Goal: Information Seeking & Learning: Learn about a topic

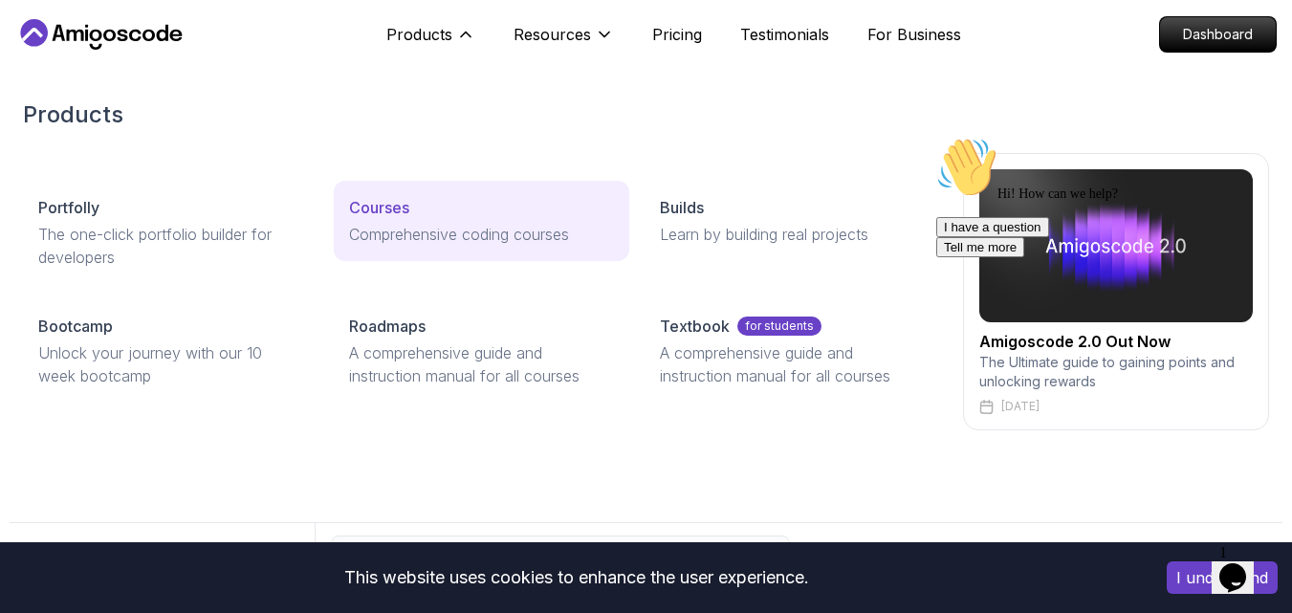
click at [393, 221] on link "Courses Comprehensive coding courses" at bounding box center [481, 221] width 295 height 80
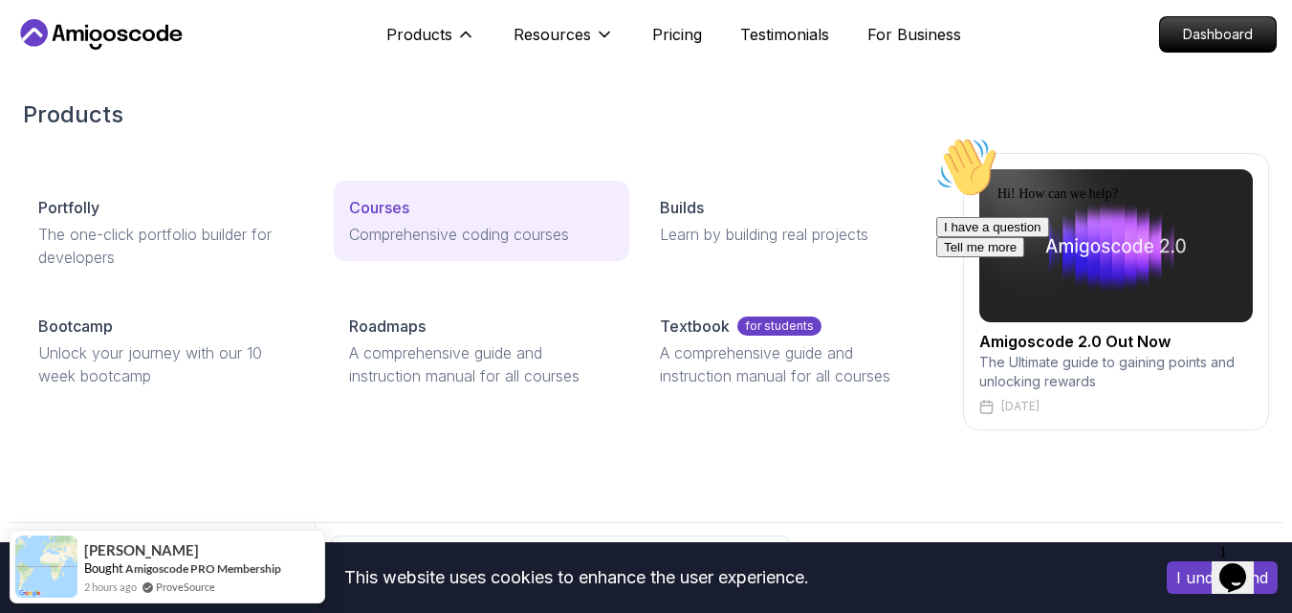
click at [367, 202] on p "Courses" at bounding box center [379, 207] width 60 height 23
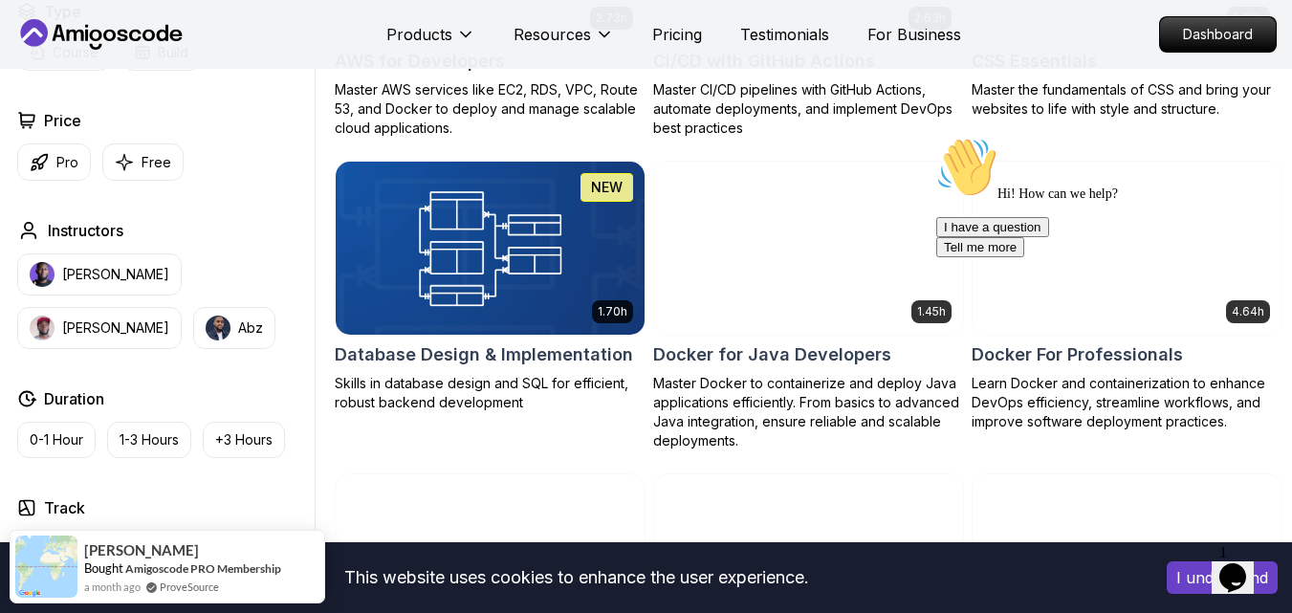
scroll to position [1645, 0]
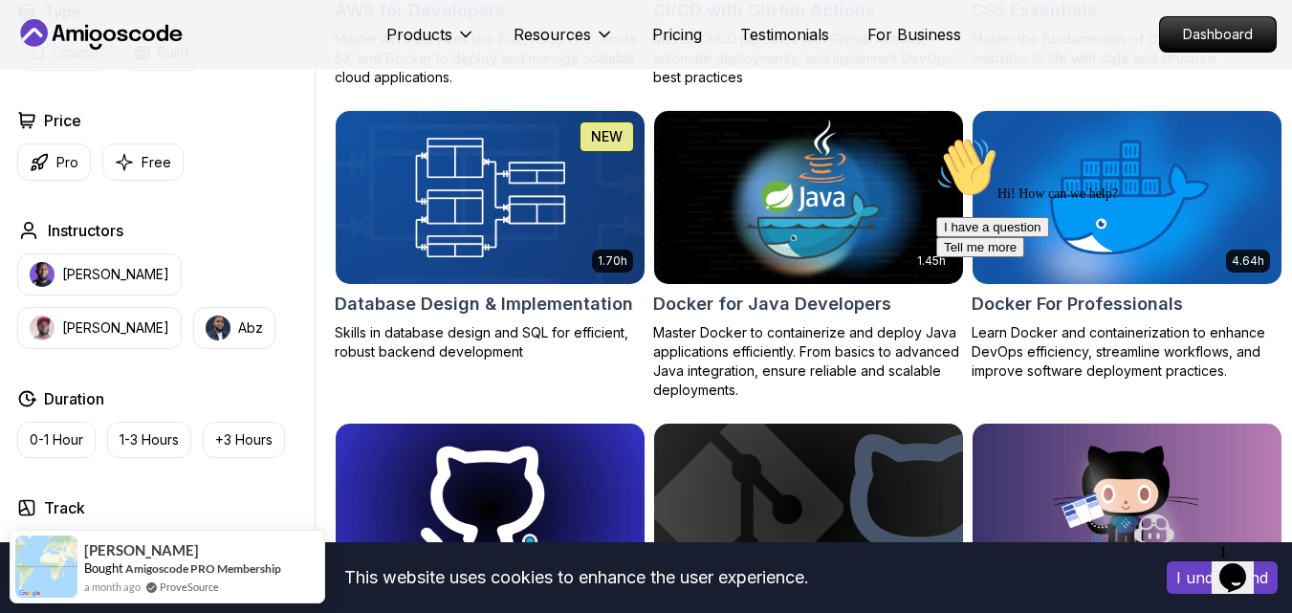
click at [549, 251] on img at bounding box center [490, 198] width 324 height 182
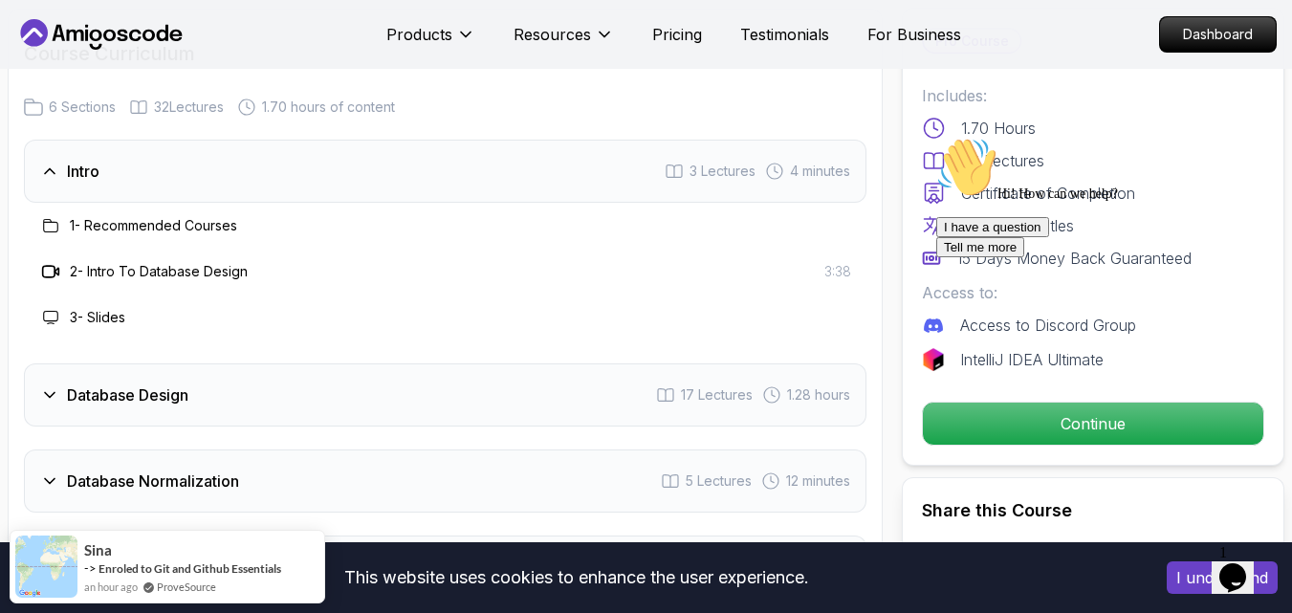
scroll to position [3404, 0]
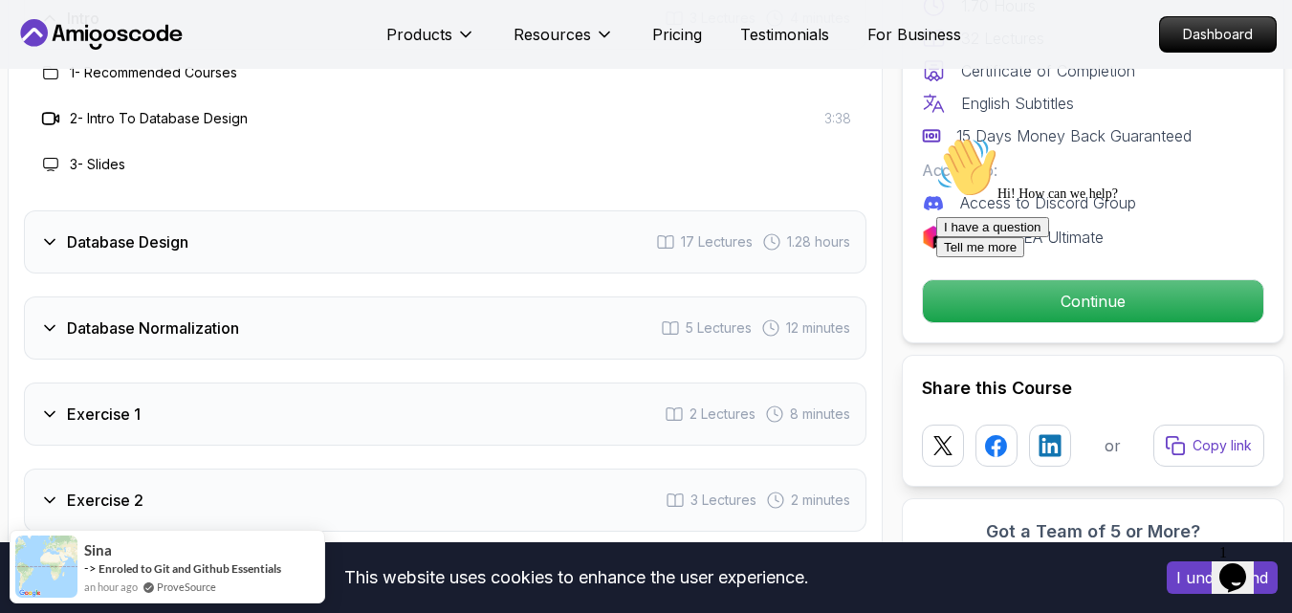
click at [506, 254] on div "Database Design 17 Lectures 1.28 hours" at bounding box center [445, 241] width 842 height 63
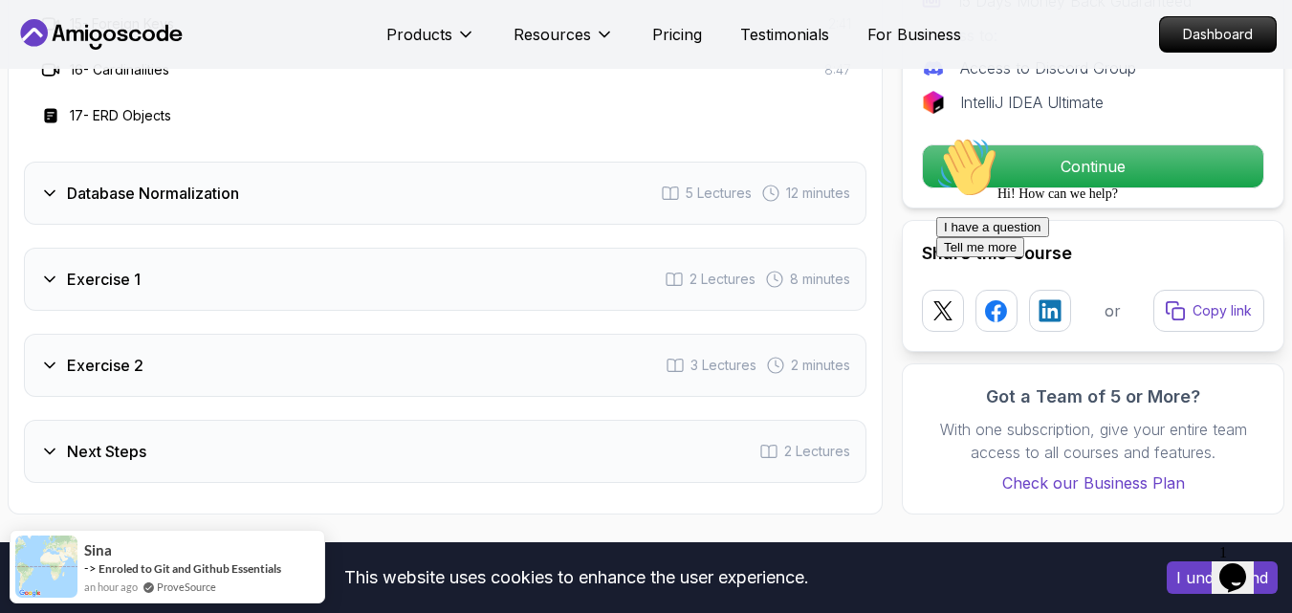
scroll to position [4207, 0]
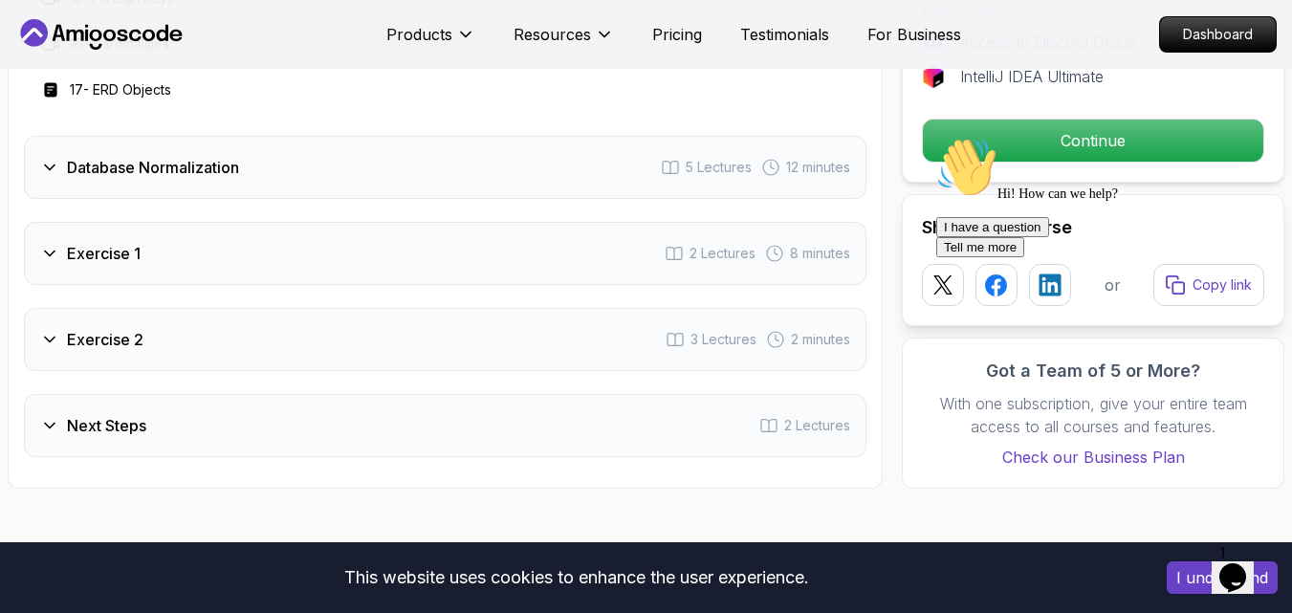
click at [452, 175] on div "Database Normalization 5 Lectures 12 minutes" at bounding box center [445, 167] width 842 height 63
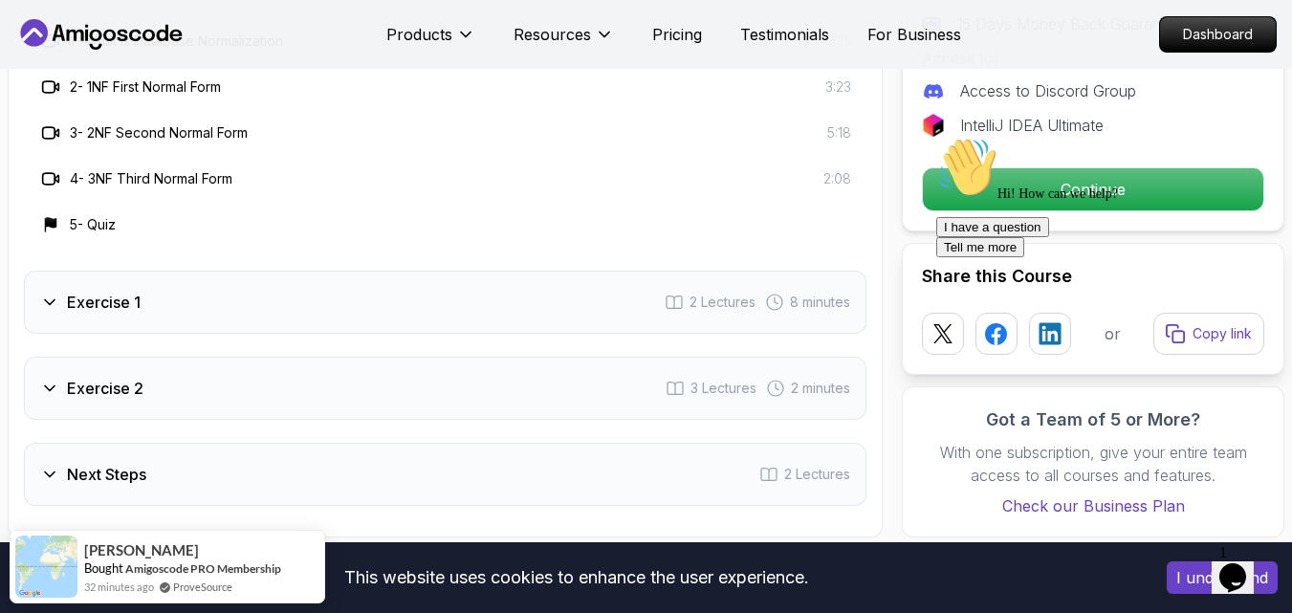
scroll to position [3633, 0]
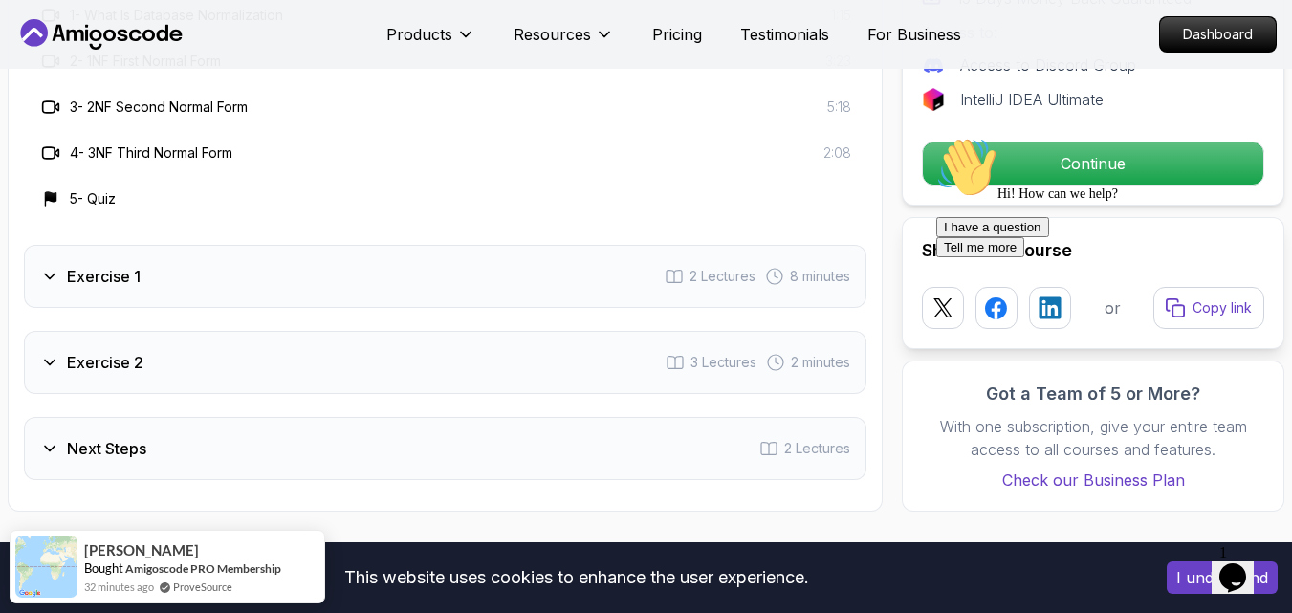
click at [396, 253] on div "Exercise 1 2 Lectures 8 minutes" at bounding box center [445, 276] width 842 height 63
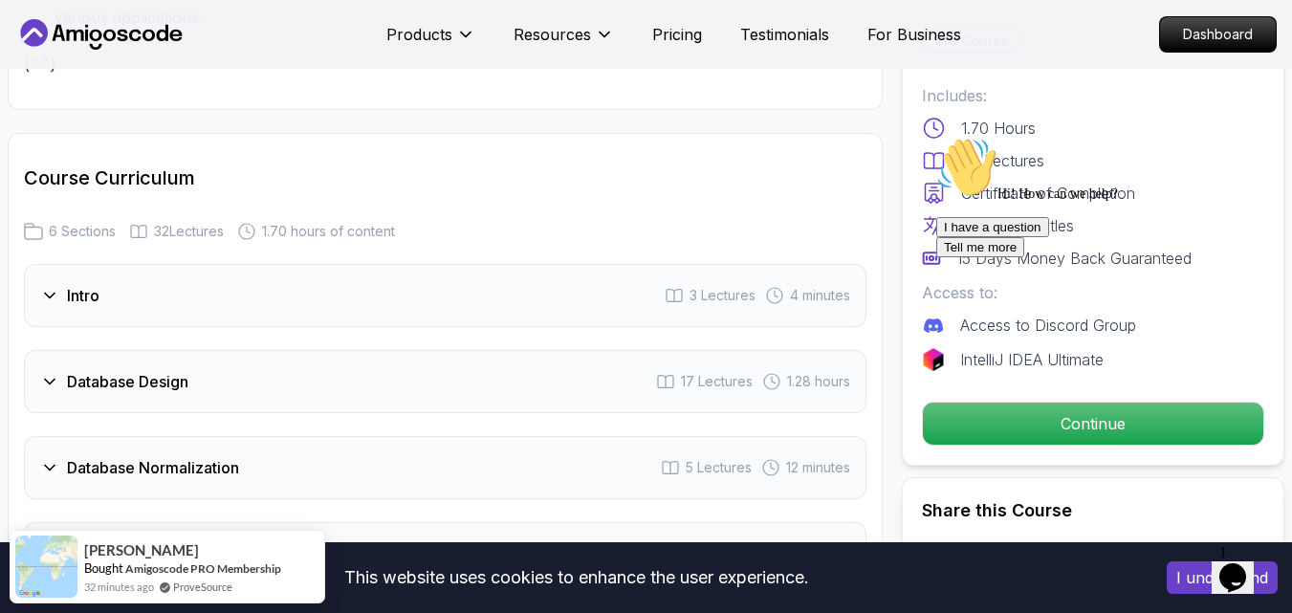
scroll to position [3098, 0]
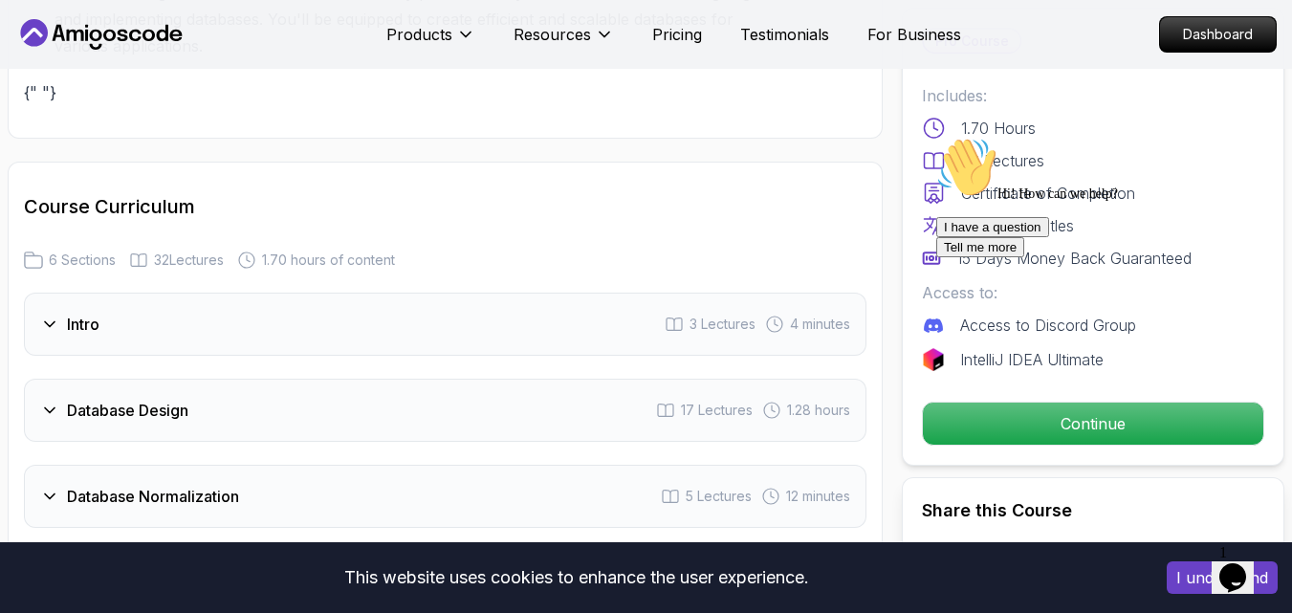
click at [324, 410] on div "Database Design 17 Lectures 1.28 hours" at bounding box center [445, 410] width 842 height 63
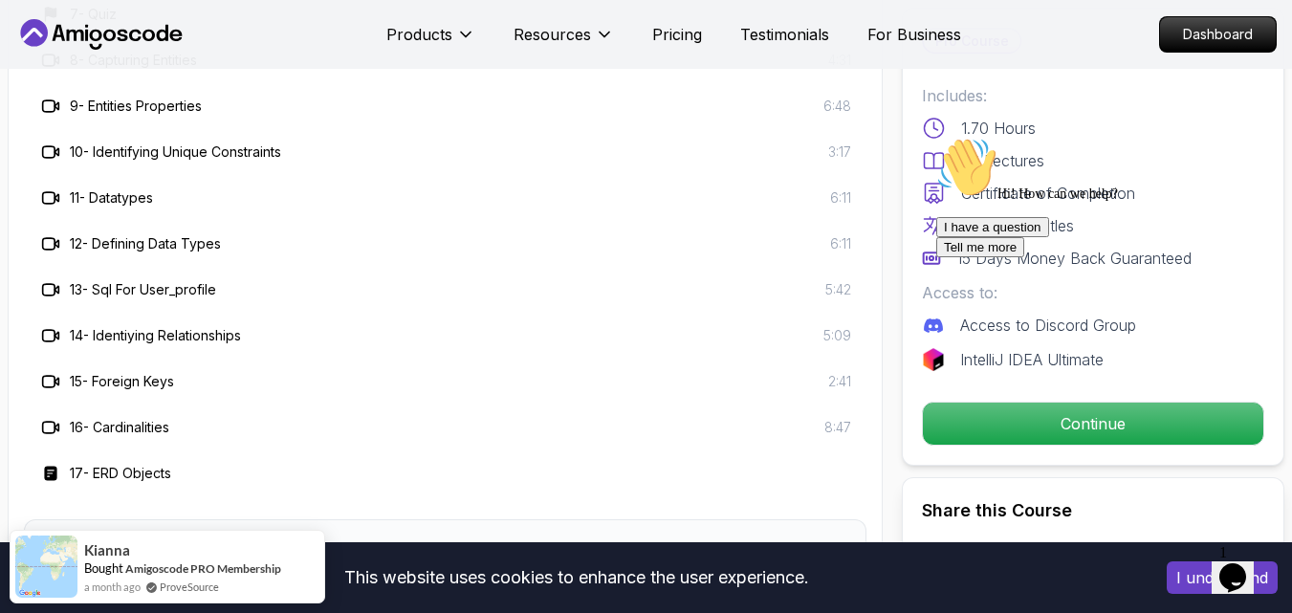
scroll to position [3825, 0]
